Goal: Task Accomplishment & Management: Use online tool/utility

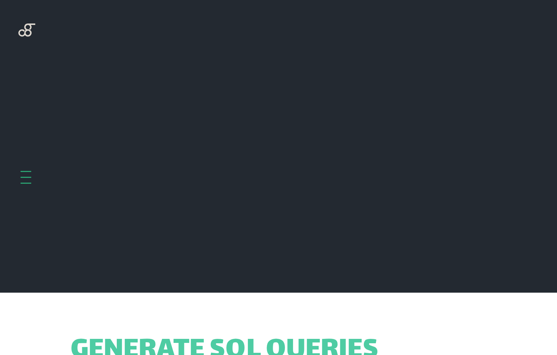
scroll to position [293, 0]
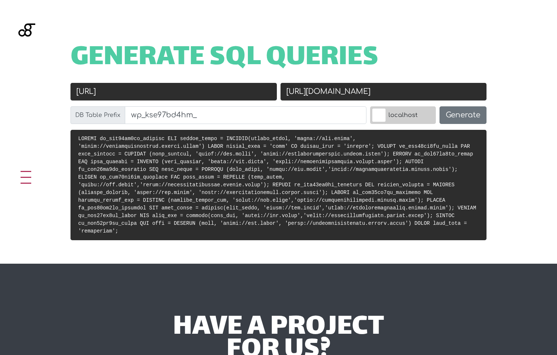
click at [153, 99] on input "[URL]" at bounding box center [173, 92] width 206 height 18
paste input "the-bridge-impact-report.local/"
type input "[URL]"
click at [315, 91] on input "[URL][DOMAIN_NAME]" at bounding box center [384, 92] width 206 height 18
click at [343, 90] on input "[URL][DOMAIN_NAME]" at bounding box center [384, 92] width 206 height 18
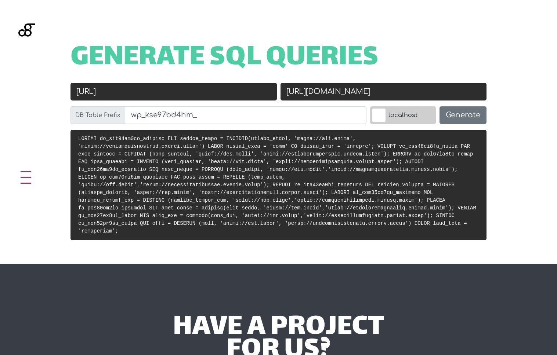
paste input "[DOMAIN_NAME]/"
type input "[URL][DOMAIN_NAME]"
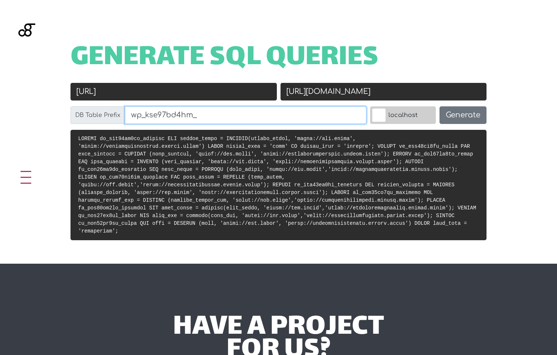
drag, startPoint x: 146, startPoint y: 114, endPoint x: 247, endPoint y: 123, distance: 102.1
click at [246, 123] on input "wp_kse97bd4hm_" at bounding box center [246, 115] width 242 height 18
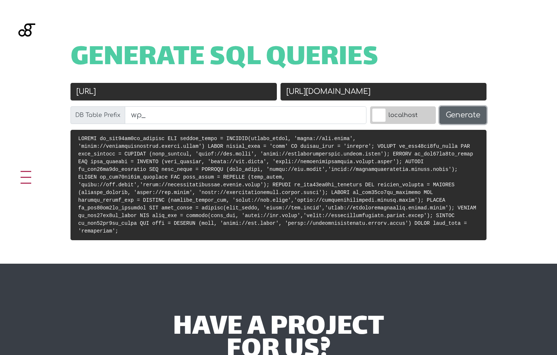
type input "wp_"
click at [463, 116] on button "Generate" at bounding box center [463, 115] width 47 height 18
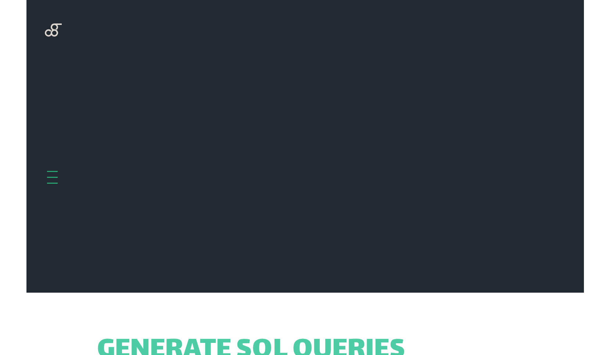
scroll to position [293, 0]
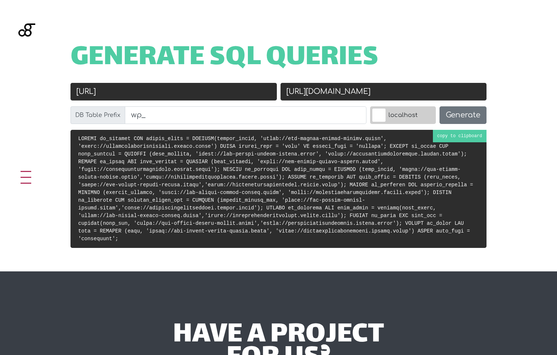
click at [240, 184] on code at bounding box center [275, 189] width 395 height 106
